Goal: Information Seeking & Learning: Learn about a topic

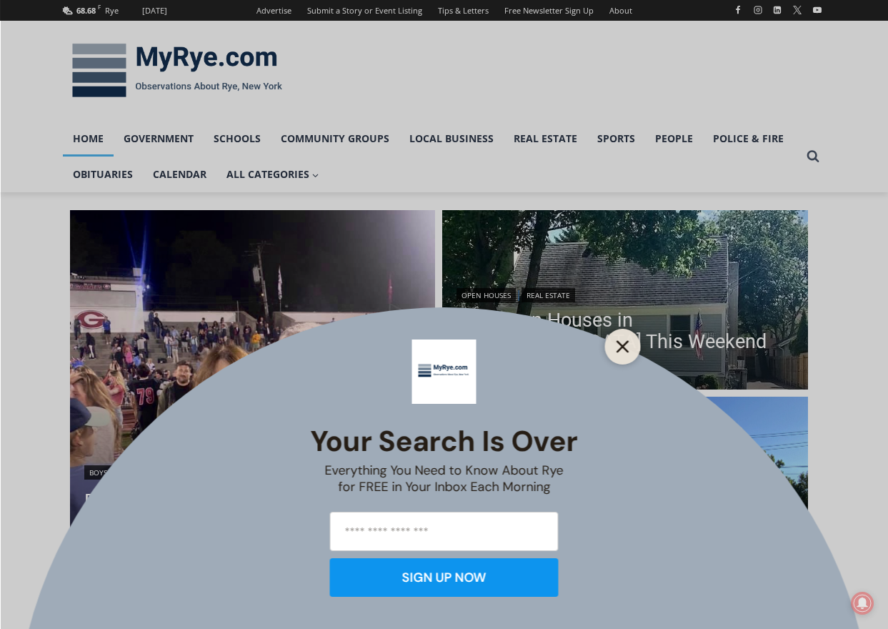
click at [628, 347] on icon "Close" at bounding box center [623, 346] width 13 height 13
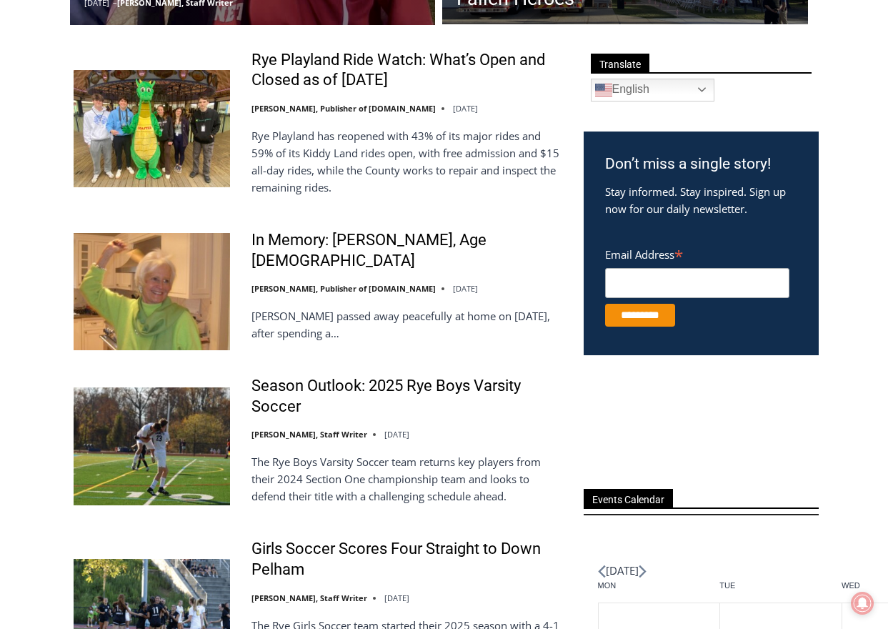
scroll to position [572, 0]
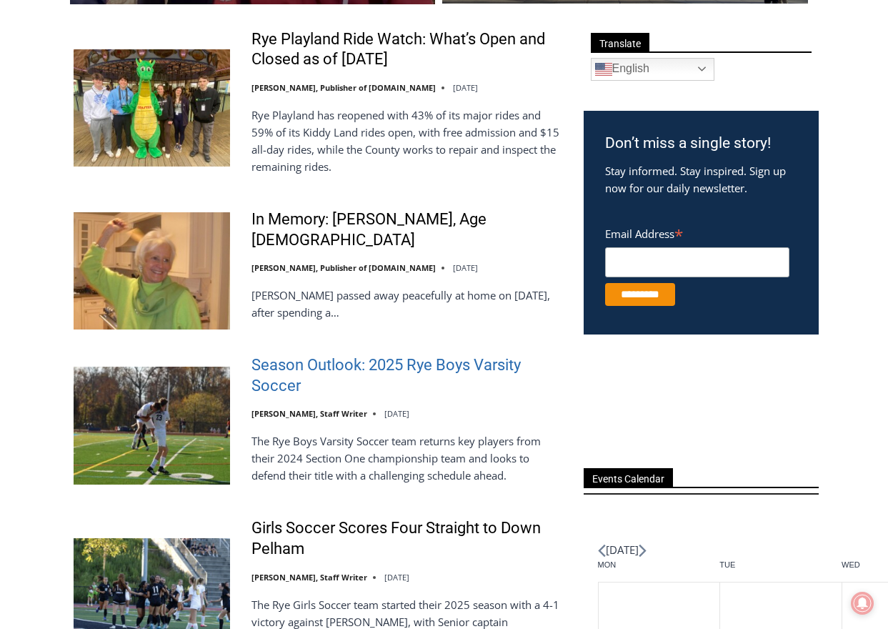
click at [371, 357] on link "Season Outlook: 2025 Rye Boys Varsity Soccer" at bounding box center [409, 375] width 314 height 41
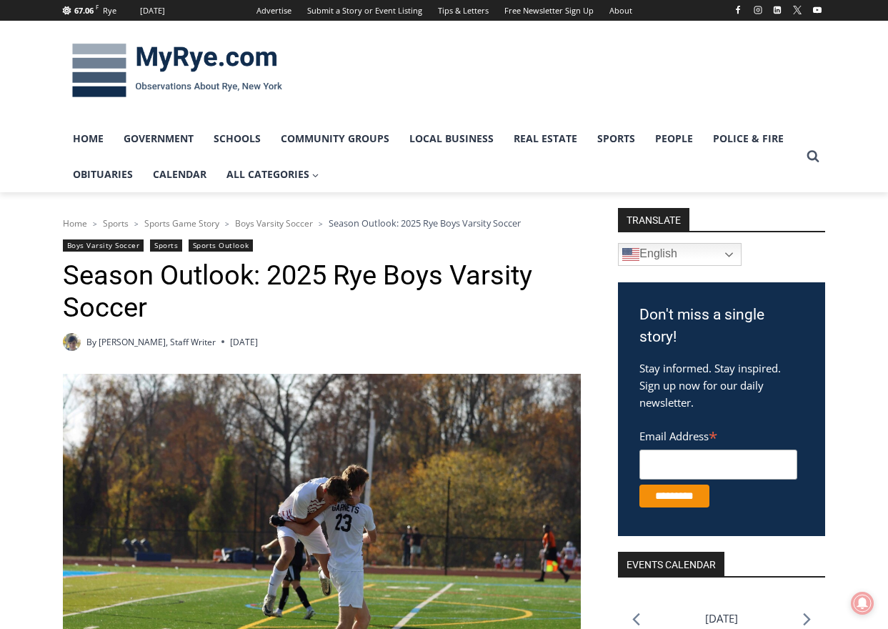
drag, startPoint x: 734, startPoint y: 68, endPoint x: 717, endPoint y: 66, distance: 17.3
click at [734, 68] on div at bounding box center [692, 71] width 267 height 100
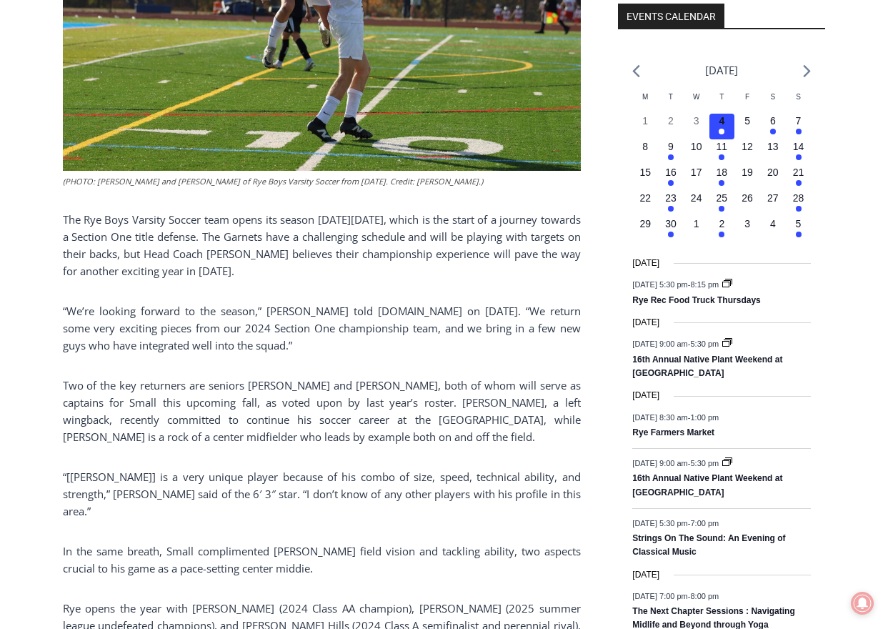
scroll to position [572, 0]
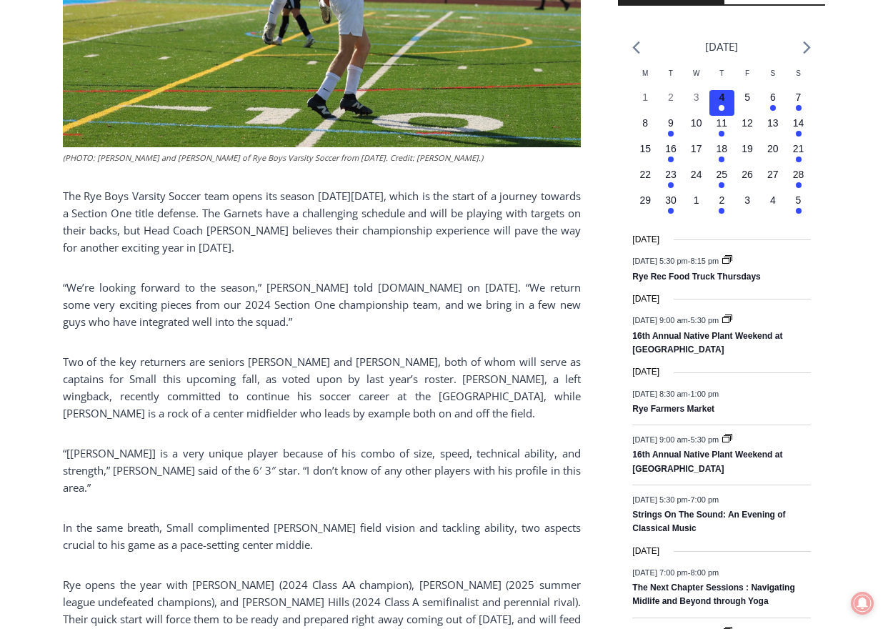
click at [394, 256] on p "The Rye Boys Varsity Soccer team opens its season on Thursday, September 4, whi…" at bounding box center [322, 221] width 518 height 69
click at [353, 345] on div "(PHOTO: Alex van der Voort and Lex Cox of Rye Boys Varsity Soccer from October …" at bounding box center [322, 509] width 518 height 1415
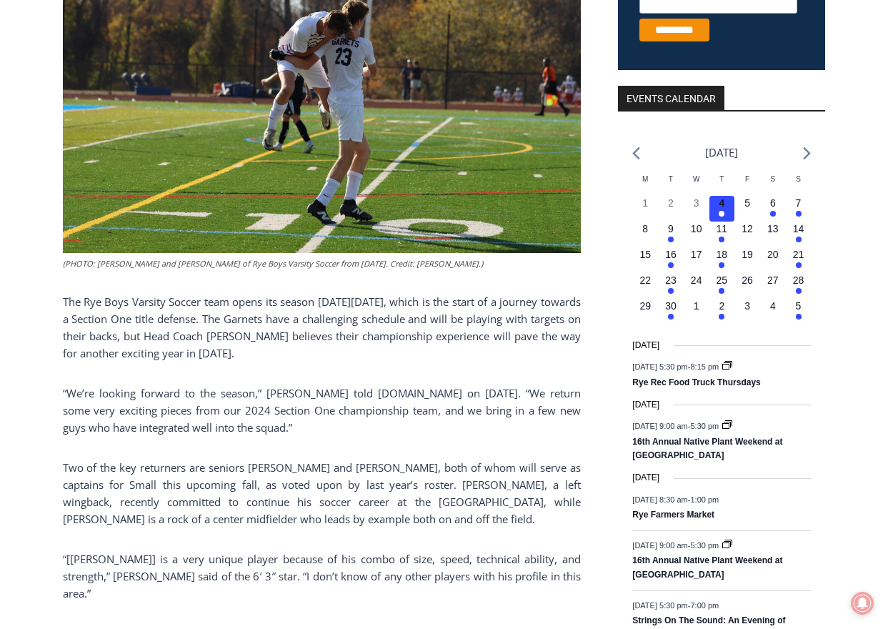
scroll to position [500, 0]
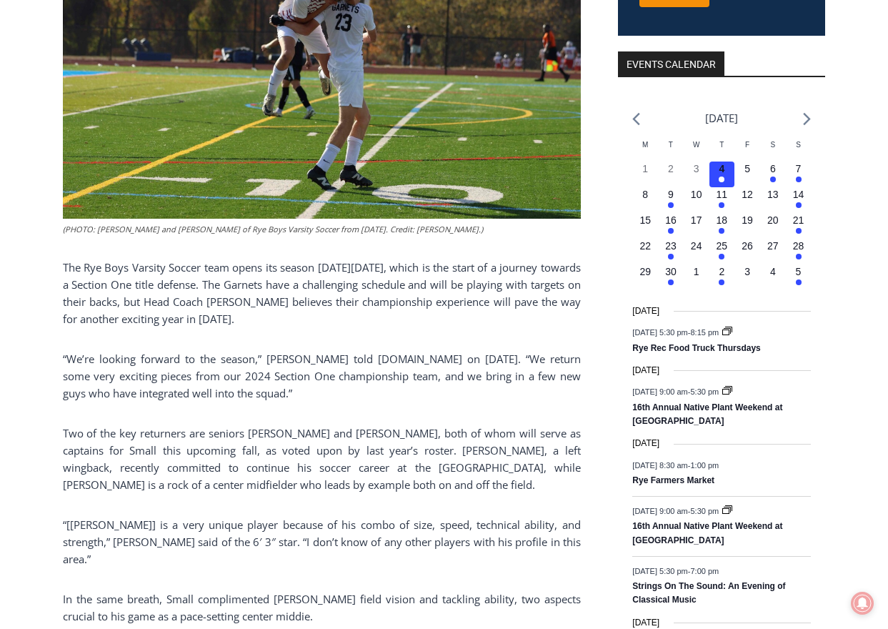
click at [449, 424] on div "(PHOTO: Alex van der Voort and Lex Cox of Rye Boys Varsity Soccer from October …" at bounding box center [322, 581] width 518 height 1415
click at [392, 402] on p "“We’re looking forward to the season,” Small told MyRye.com on September 2. “We…" at bounding box center [322, 375] width 518 height 51
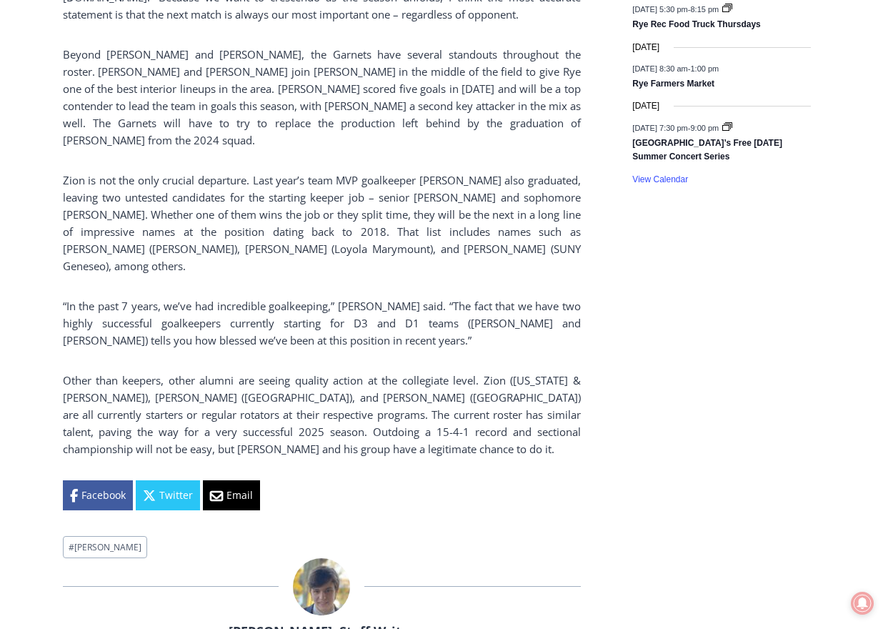
scroll to position [1358, 0]
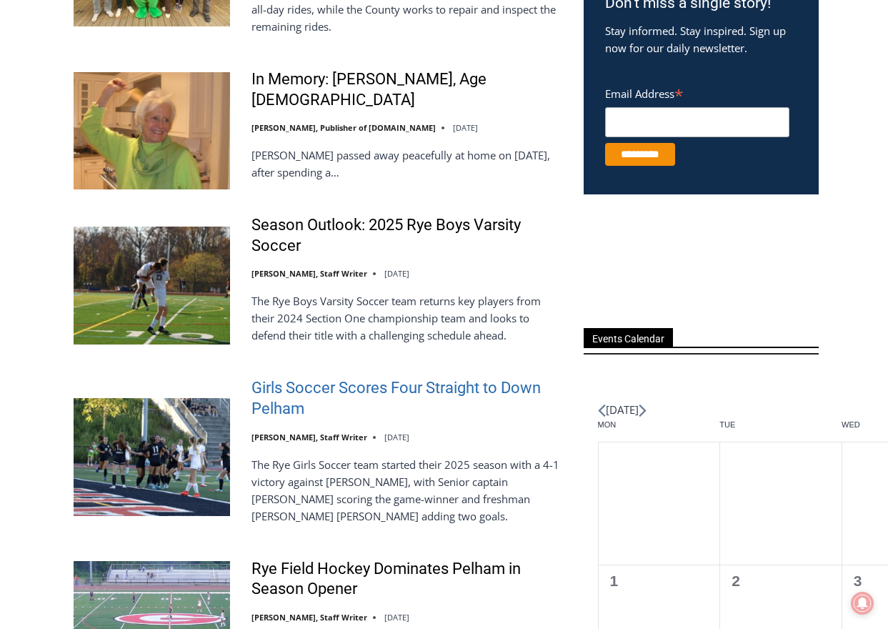
scroll to position [715, 0]
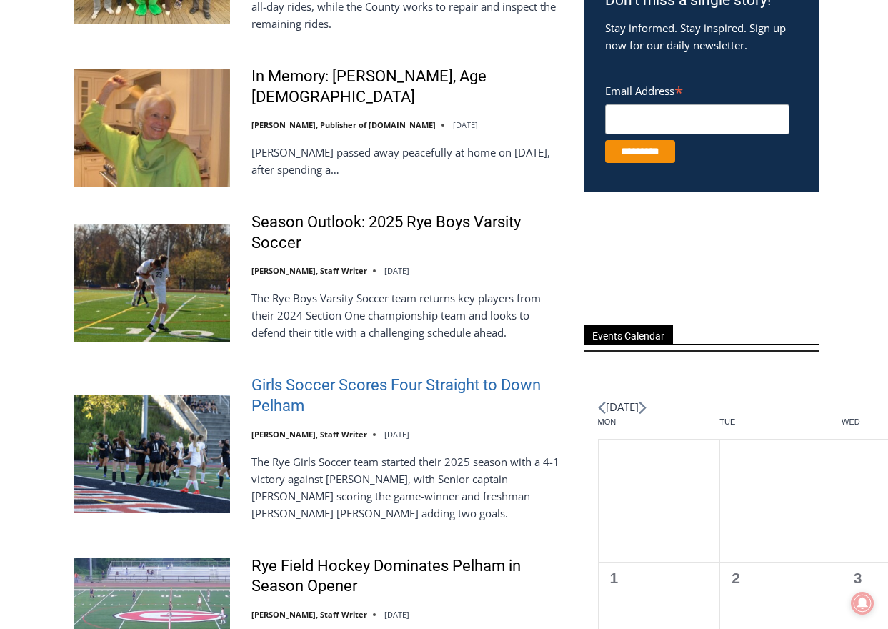
click at [368, 381] on link "Girls Soccer Scores Four Straight to Down Pelham" at bounding box center [409, 395] width 314 height 41
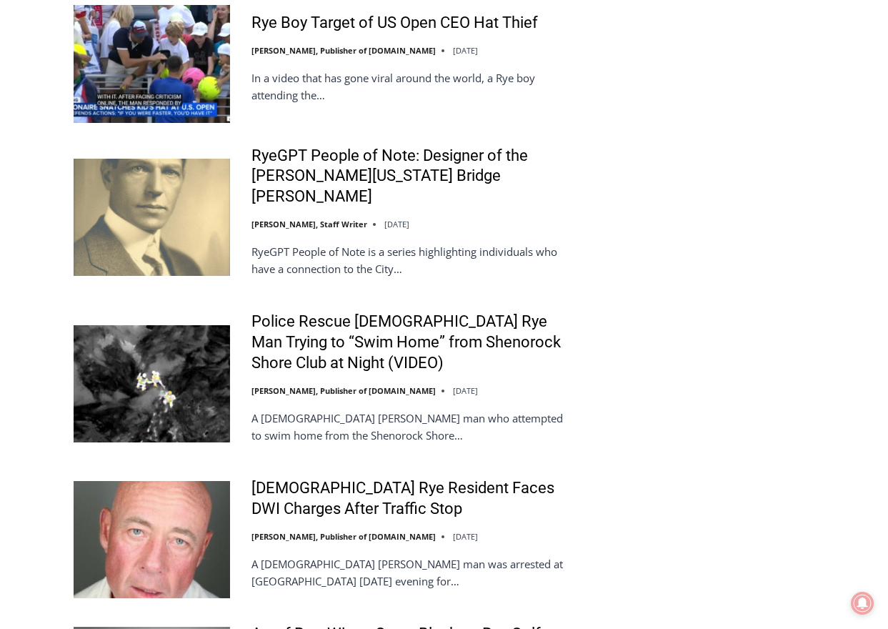
scroll to position [2715, 0]
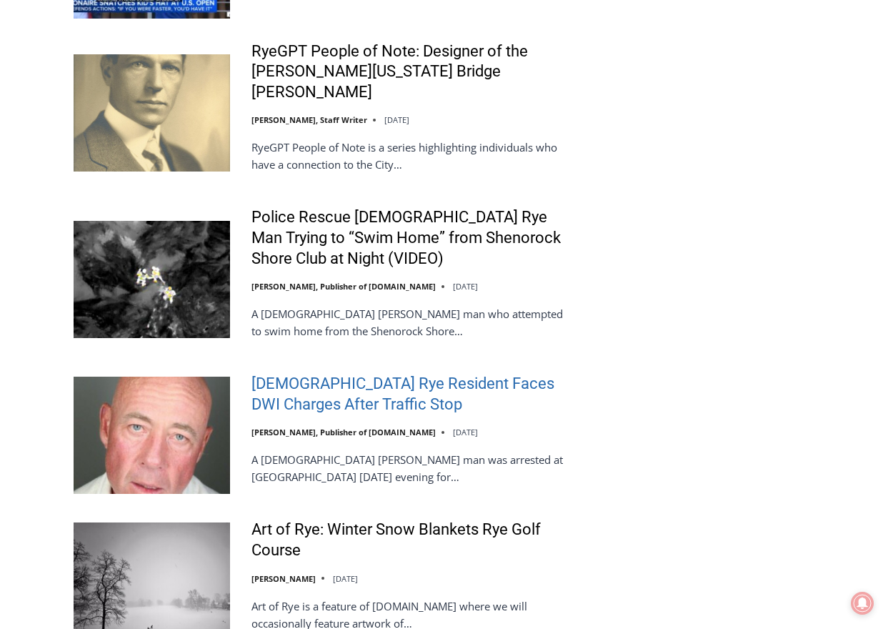
click at [342, 374] on link "[DEMOGRAPHIC_DATA] Rye Resident Faces DWI Charges After Traffic Stop" at bounding box center [409, 394] width 314 height 41
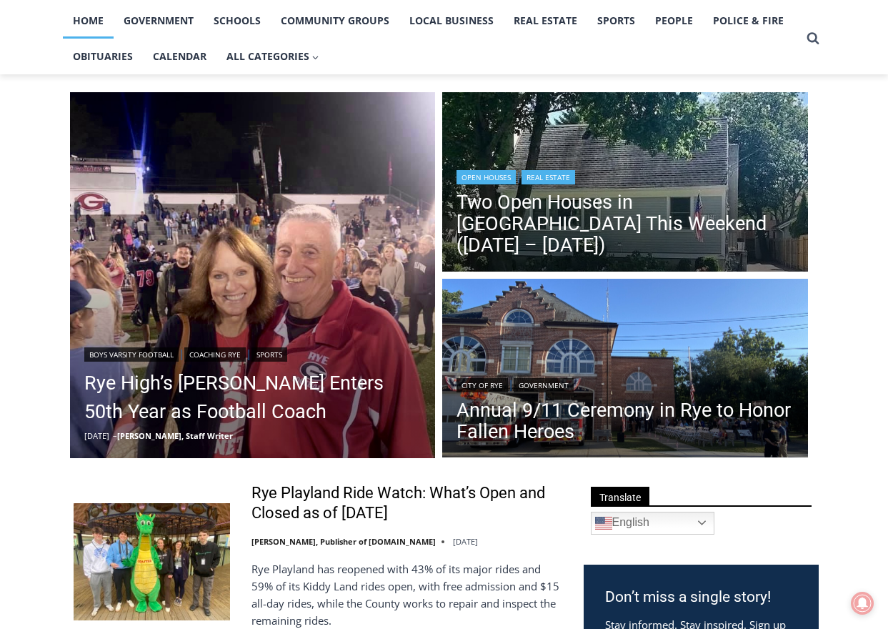
scroll to position [0, 0]
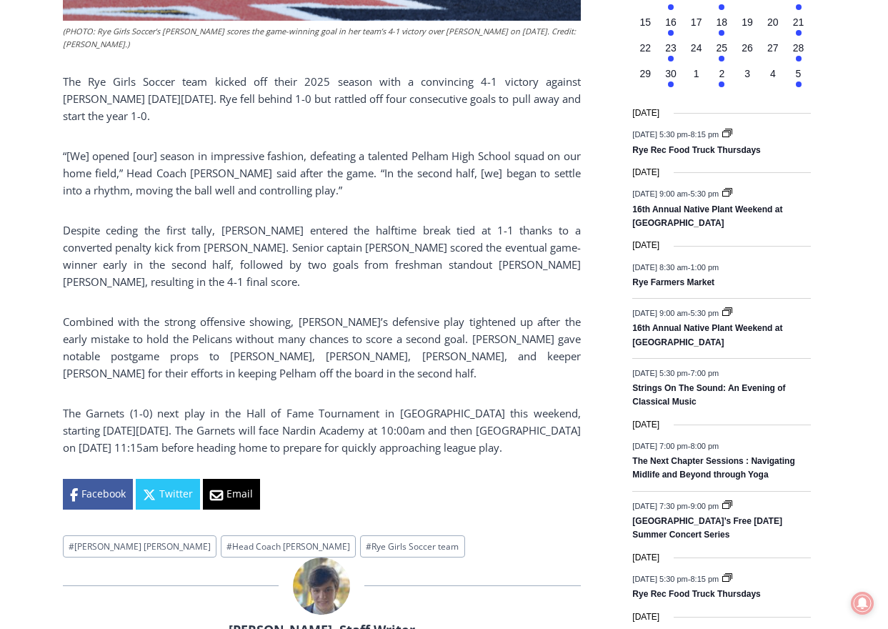
scroll to position [715, 0]
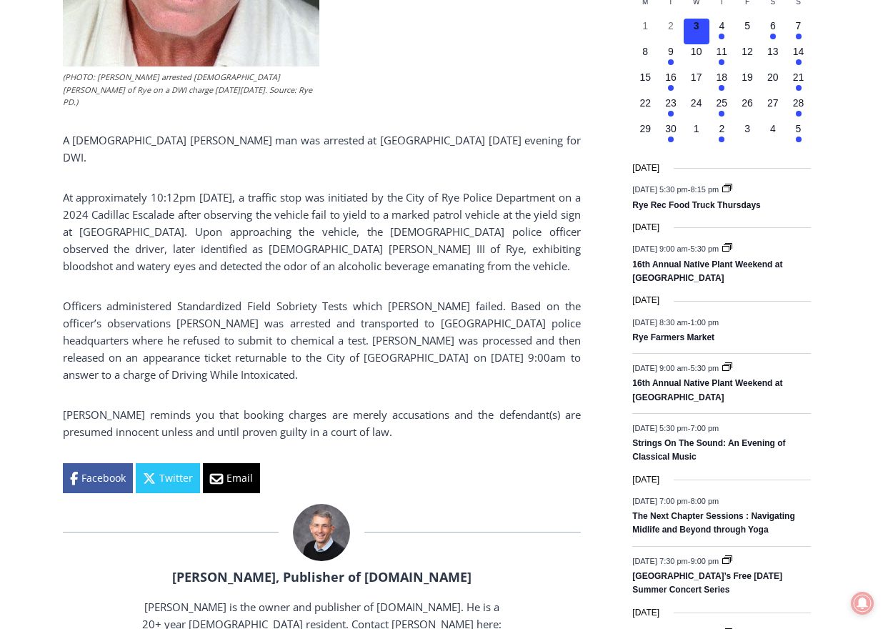
scroll to position [786, 0]
